Goal: Check status

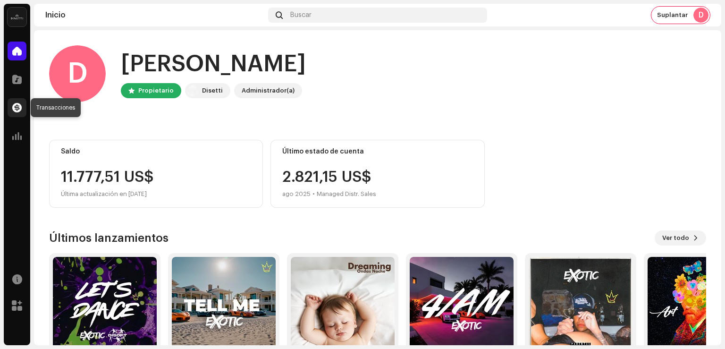
click at [17, 109] on span at bounding box center [16, 108] width 9 height 8
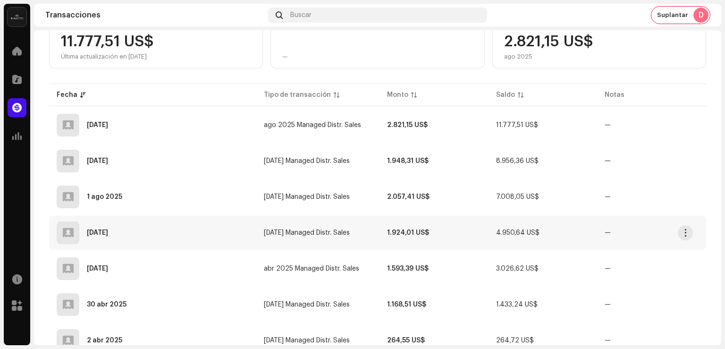
scroll to position [94, 0]
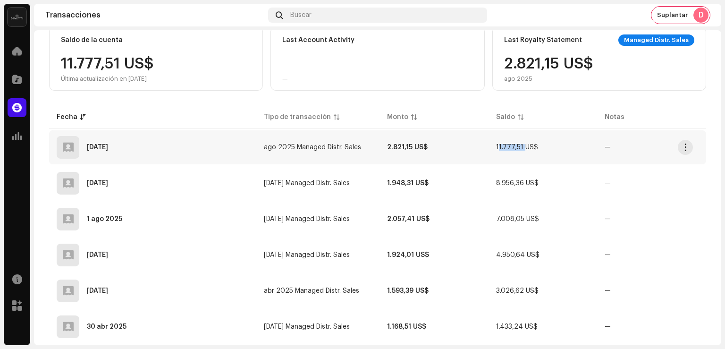
drag, startPoint x: 487, startPoint y: 149, endPoint x: 516, endPoint y: 145, distance: 29.1
click at [516, 145] on td "11.777,51 US$" at bounding box center [543, 147] width 109 height 34
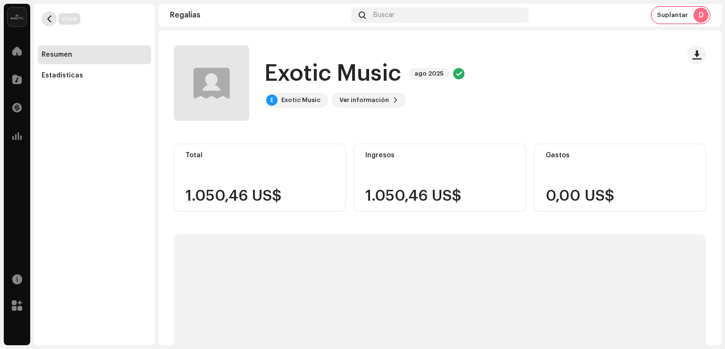
click at [48, 18] on span "button" at bounding box center [49, 19] width 7 height 8
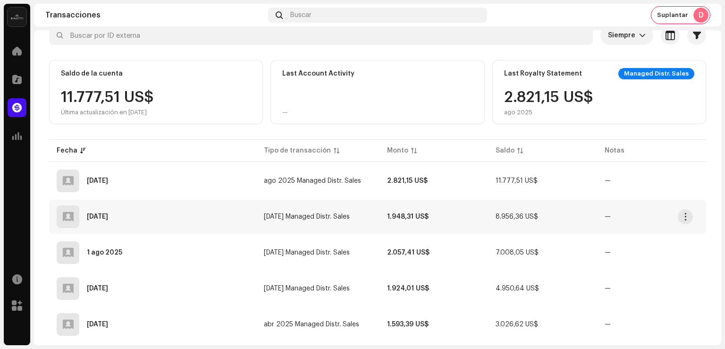
scroll to position [50, 0]
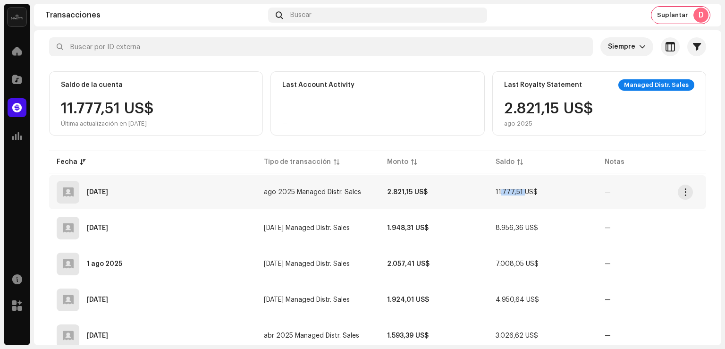
drag, startPoint x: 494, startPoint y: 195, endPoint x: 517, endPoint y: 198, distance: 22.8
click at [517, 198] on td "11.777,51 US$" at bounding box center [542, 192] width 109 height 34
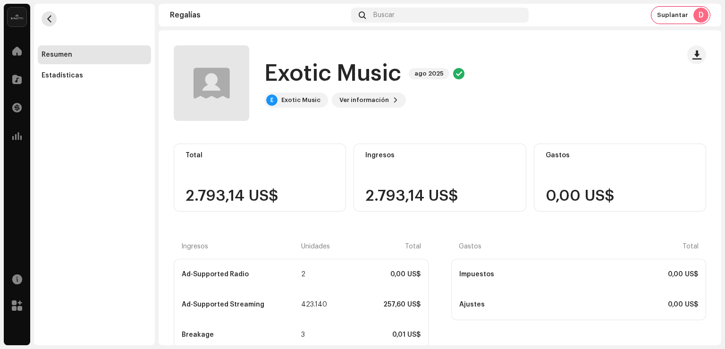
click at [44, 18] on button "button" at bounding box center [49, 18] width 15 height 15
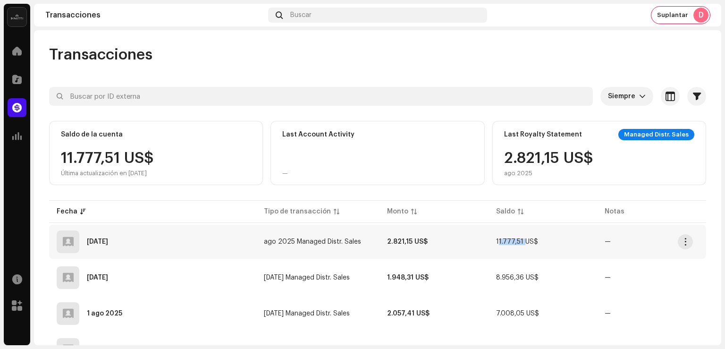
copy span "11.777,51"
drag, startPoint x: 492, startPoint y: 242, endPoint x: 506, endPoint y: 190, distance: 53.5
click at [506, 190] on div "Siempre Seleccionado 0 Seleccionar todo Opciones Filtros Tipos Estados de cuent…" at bounding box center [377, 311] width 657 height 448
